Goal: Browse casually

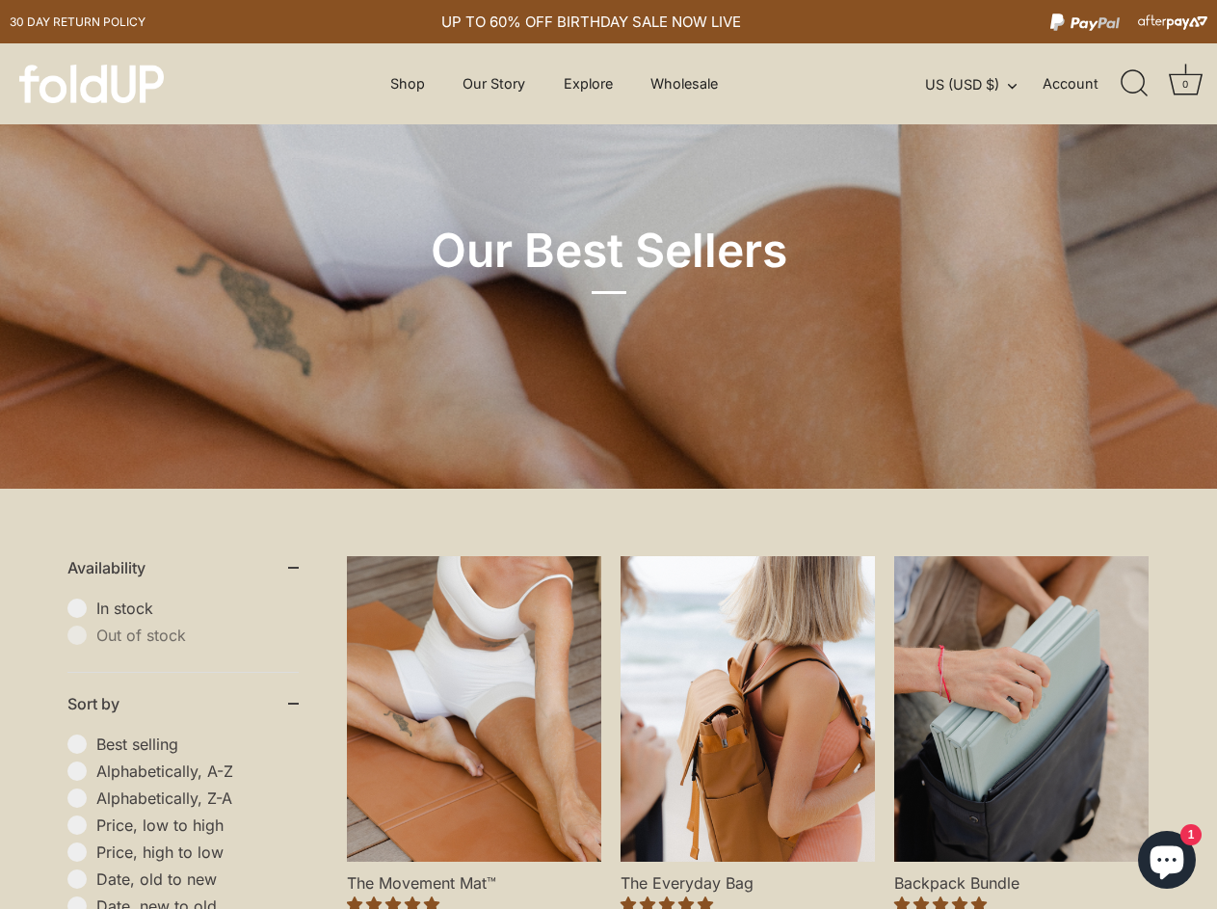
click at [608, 454] on div "Our Best Sellers" at bounding box center [608, 244] width 1217 height 489
click at [588, 84] on link "Explore" at bounding box center [588, 84] width 83 height 37
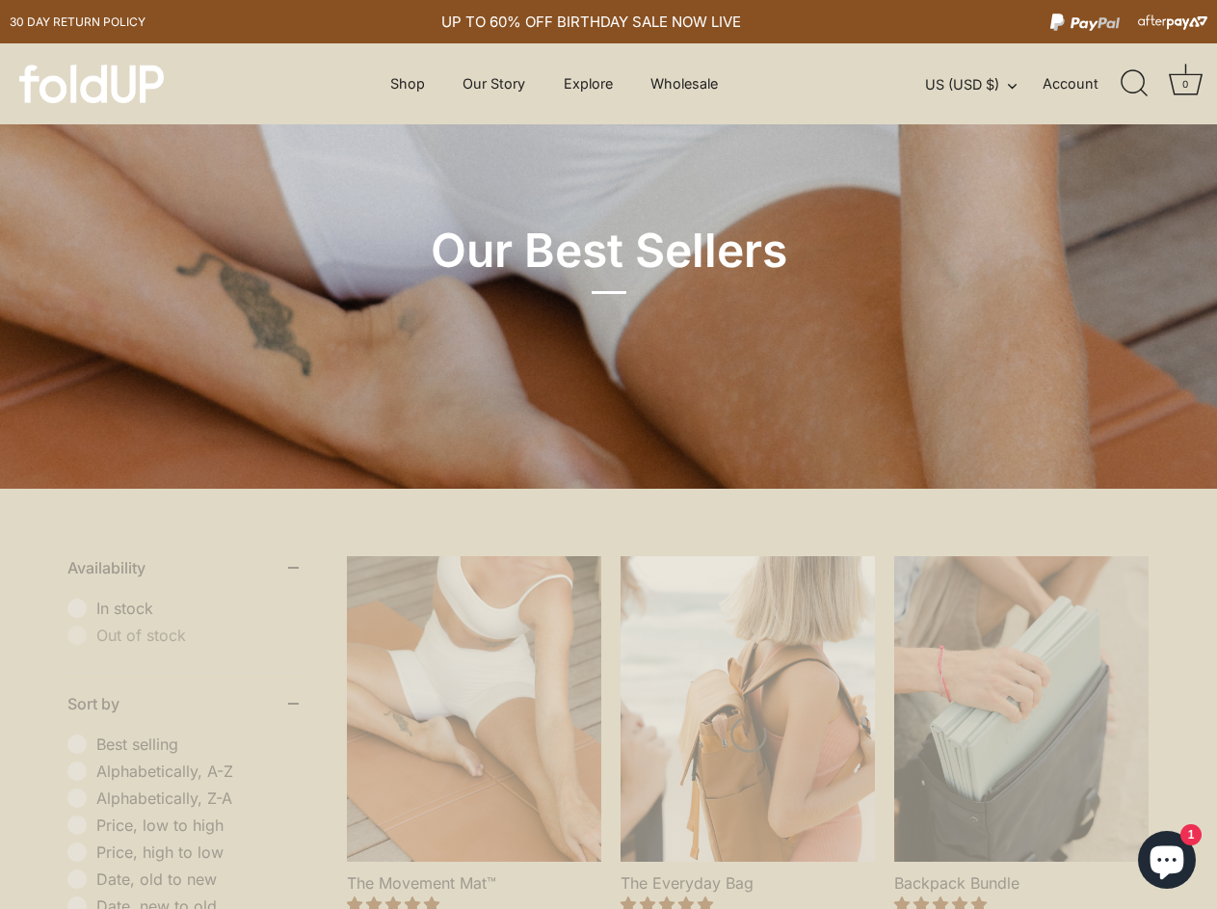
click at [981, 85] on button "US (USD $)" at bounding box center [981, 84] width 113 height 17
click at [608, 454] on div "Our Best Sellers" at bounding box center [608, 244] width 1217 height 489
